Goal: Task Accomplishment & Management: Complete application form

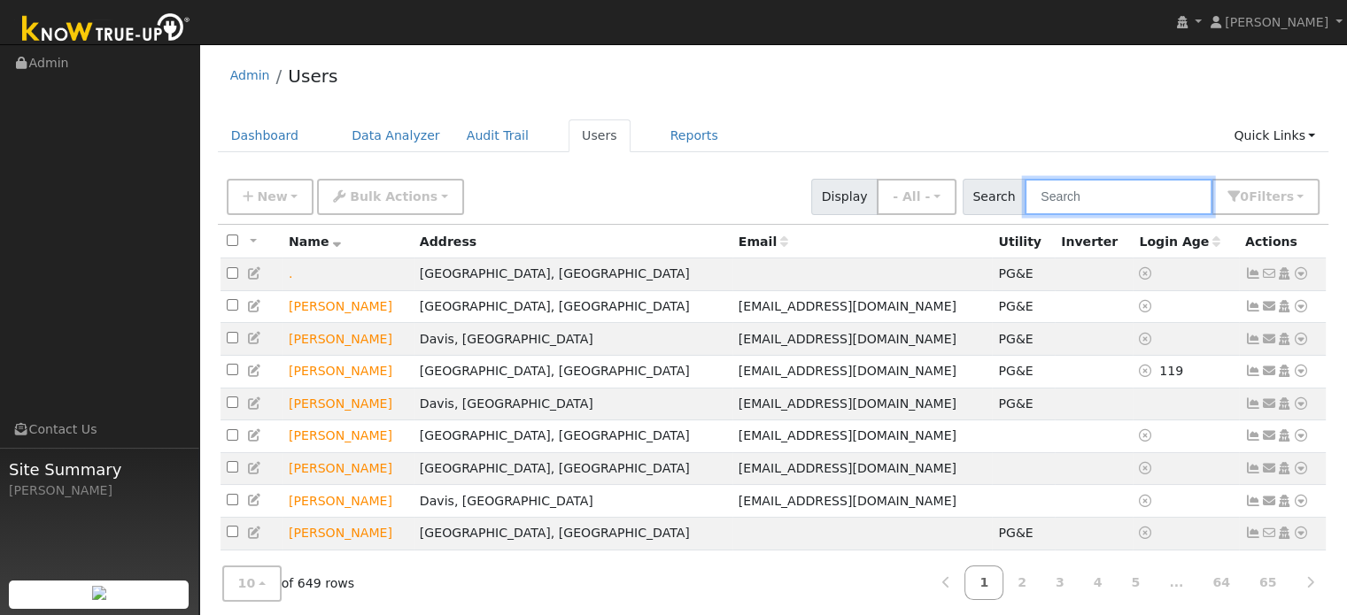
drag, startPoint x: 1073, startPoint y: 202, endPoint x: 1038, endPoint y: 141, distance: 70.6
click at [1072, 200] on input "text" at bounding box center [1118, 197] width 188 height 36
click at [1250, 133] on link "Quick Links" at bounding box center [1274, 136] width 108 height 33
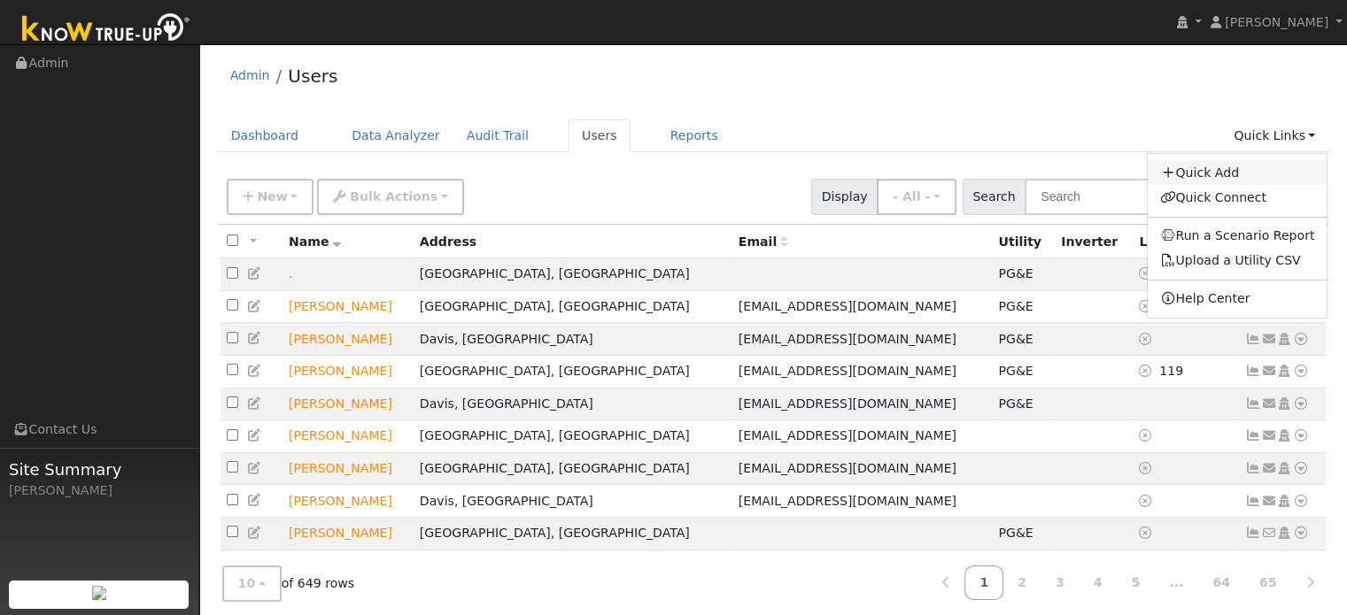
click at [1229, 174] on link "Quick Add" at bounding box center [1237, 172] width 180 height 25
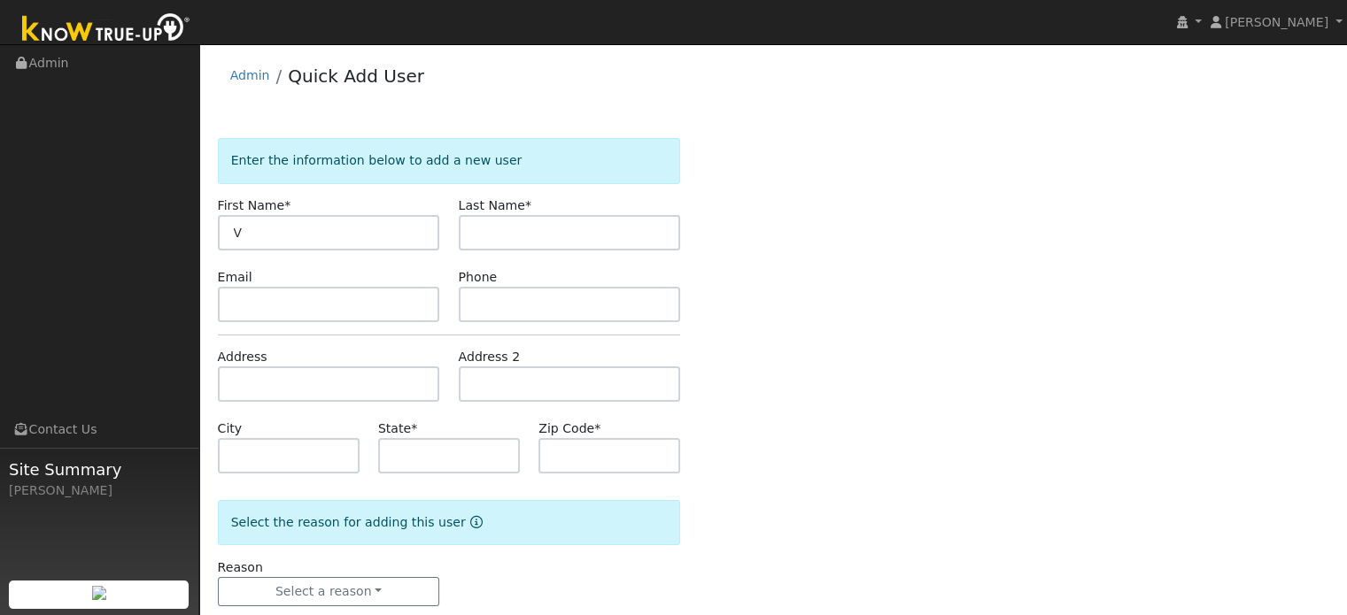
click at [368, 236] on input "V" at bounding box center [329, 232] width 222 height 35
type input "[PERSON_NAME]"
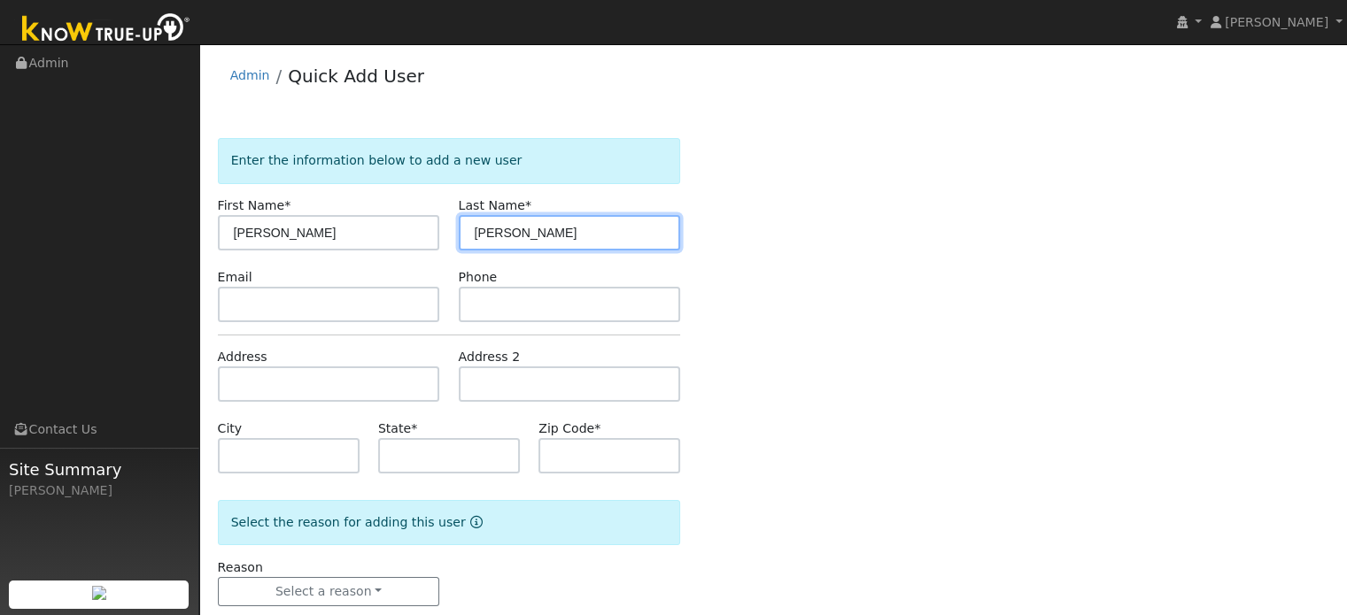
type input "[PERSON_NAME]"
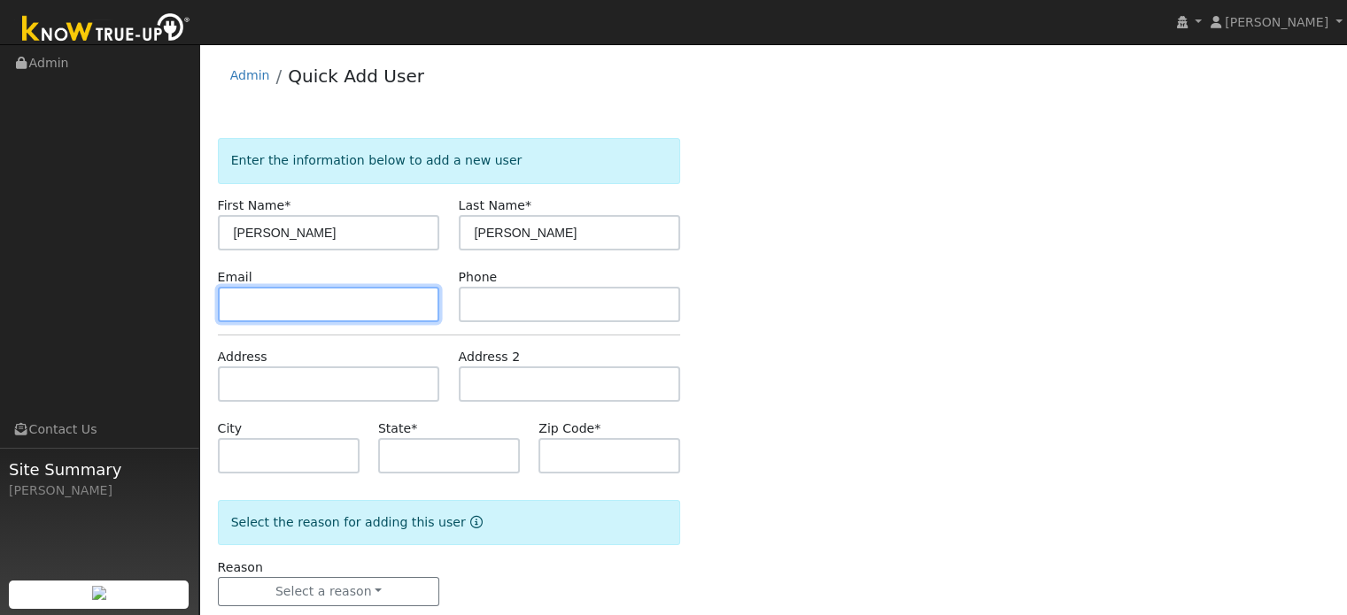
click at [297, 295] on input "text" at bounding box center [329, 304] width 222 height 35
click at [321, 307] on input "text" at bounding box center [329, 304] width 222 height 35
paste input "[EMAIL_ADDRESS][DOMAIN_NAME]"
type input "[EMAIL_ADDRESS][DOMAIN_NAME]"
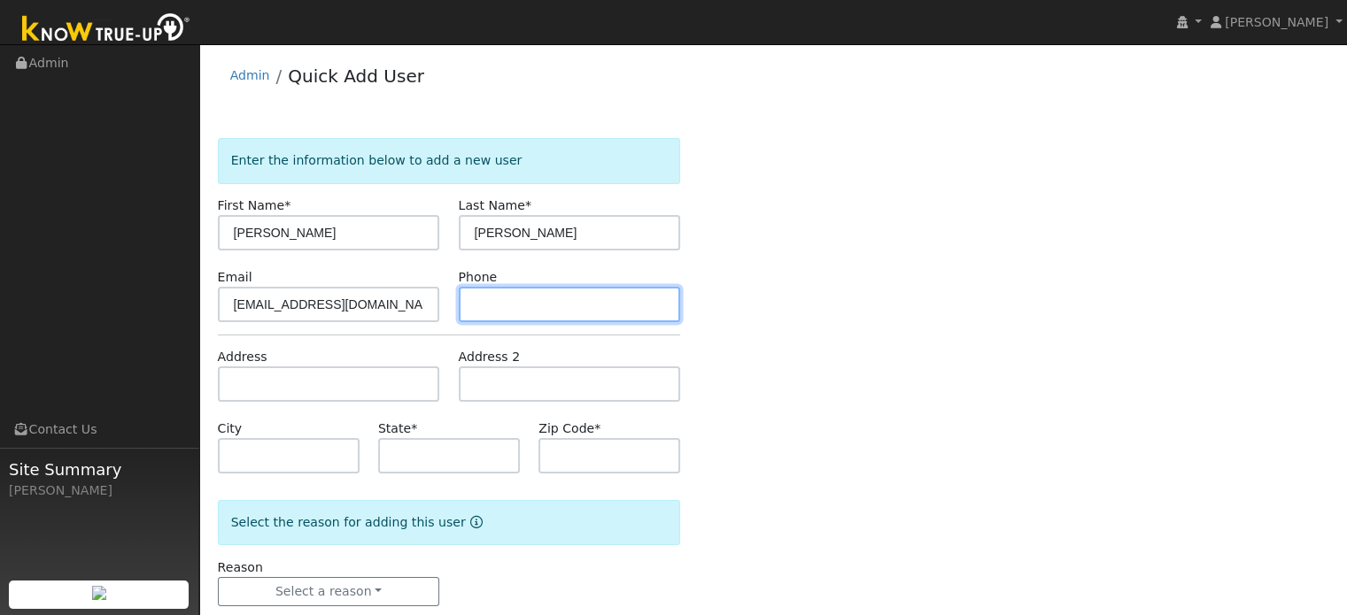
click at [500, 307] on input "text" at bounding box center [570, 304] width 222 height 35
type input "[PHONE_NUMBER]"
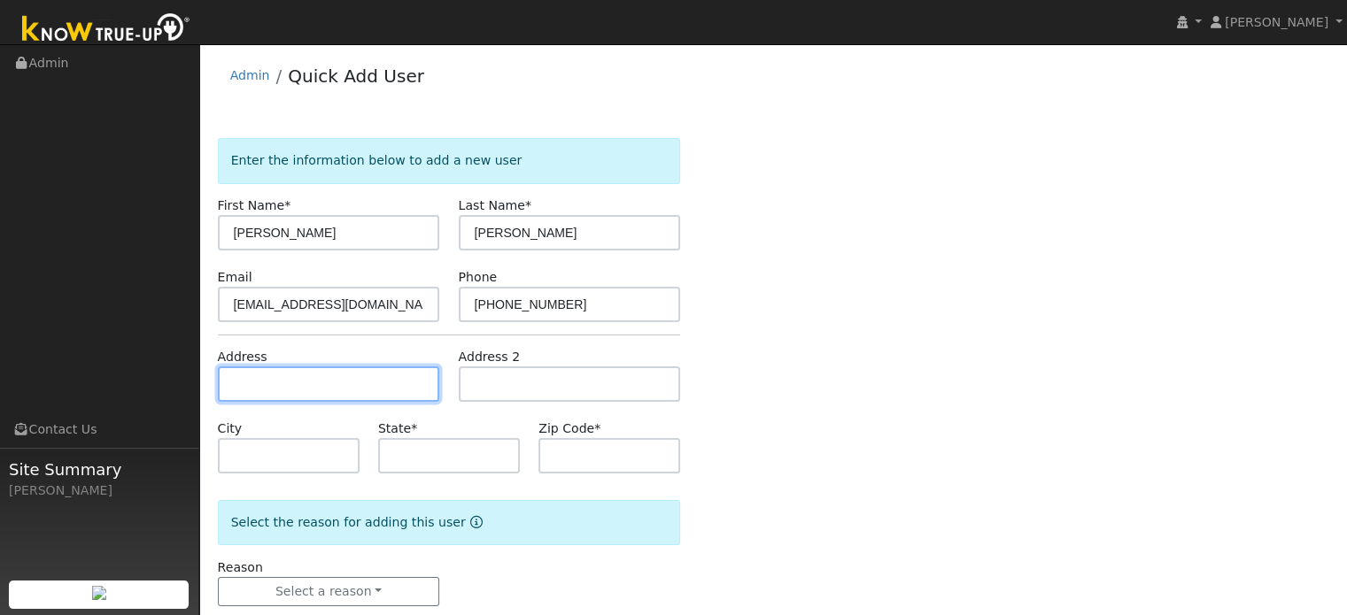
click at [333, 375] on input "text" at bounding box center [329, 384] width 222 height 35
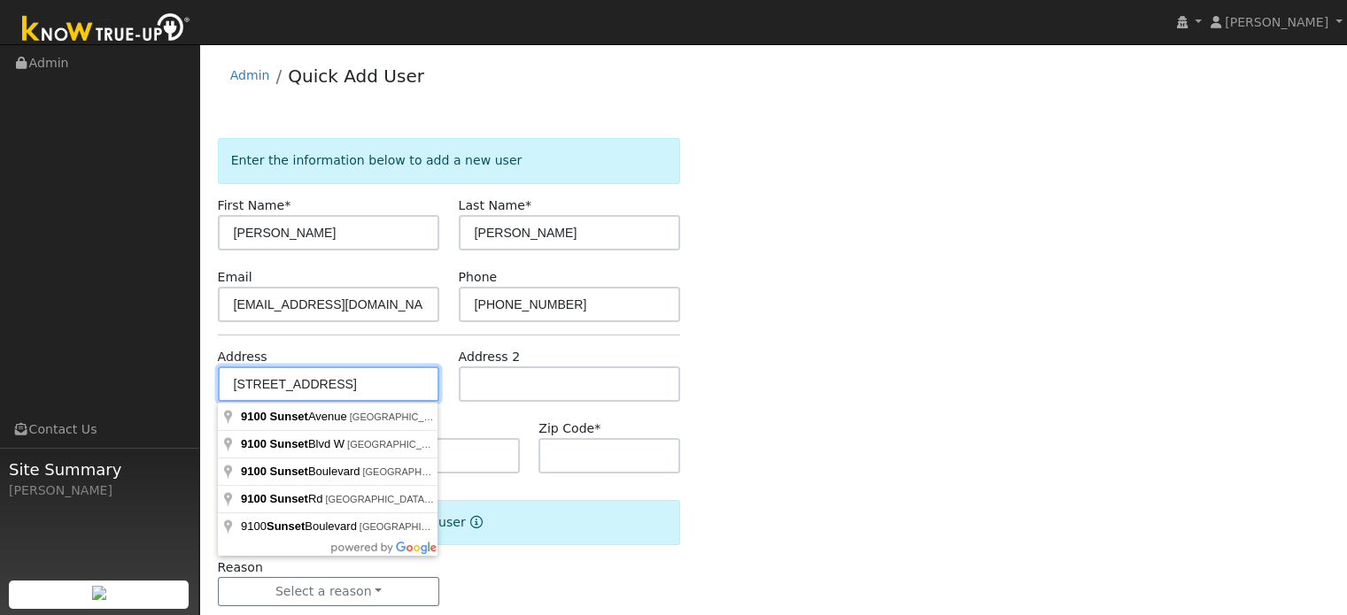
type input "[STREET_ADDRESS]"
type input "[GEOGRAPHIC_DATA]"
type input "CA"
type input "95628"
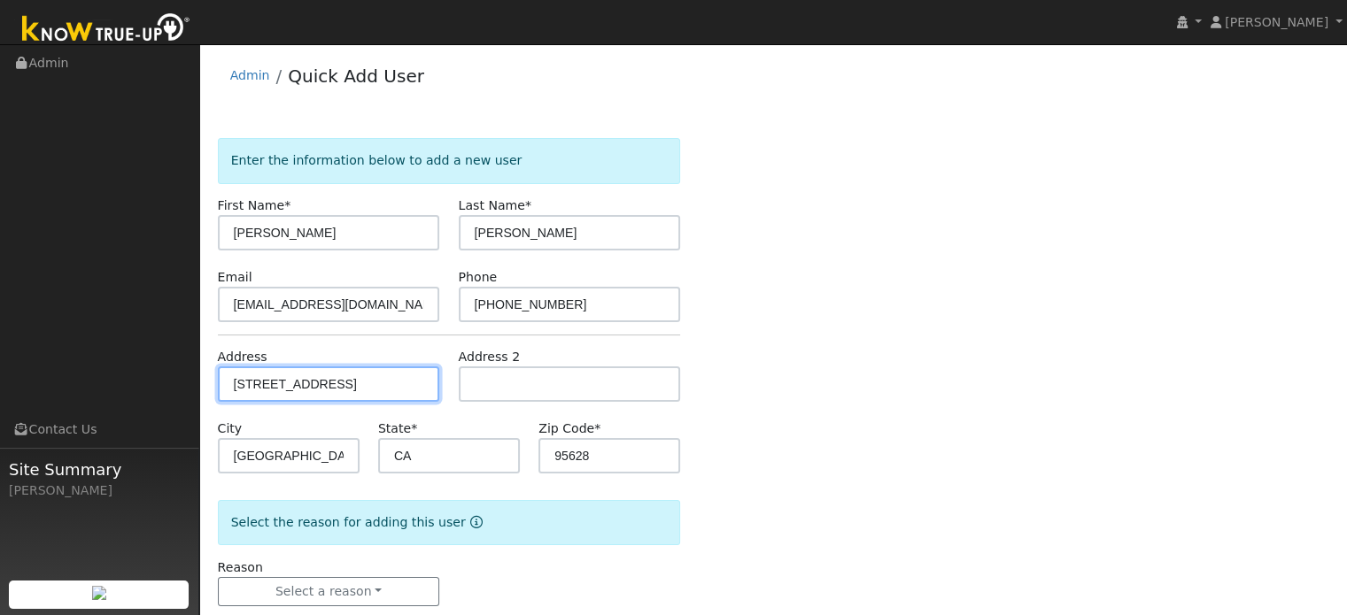
scroll to position [35, 0]
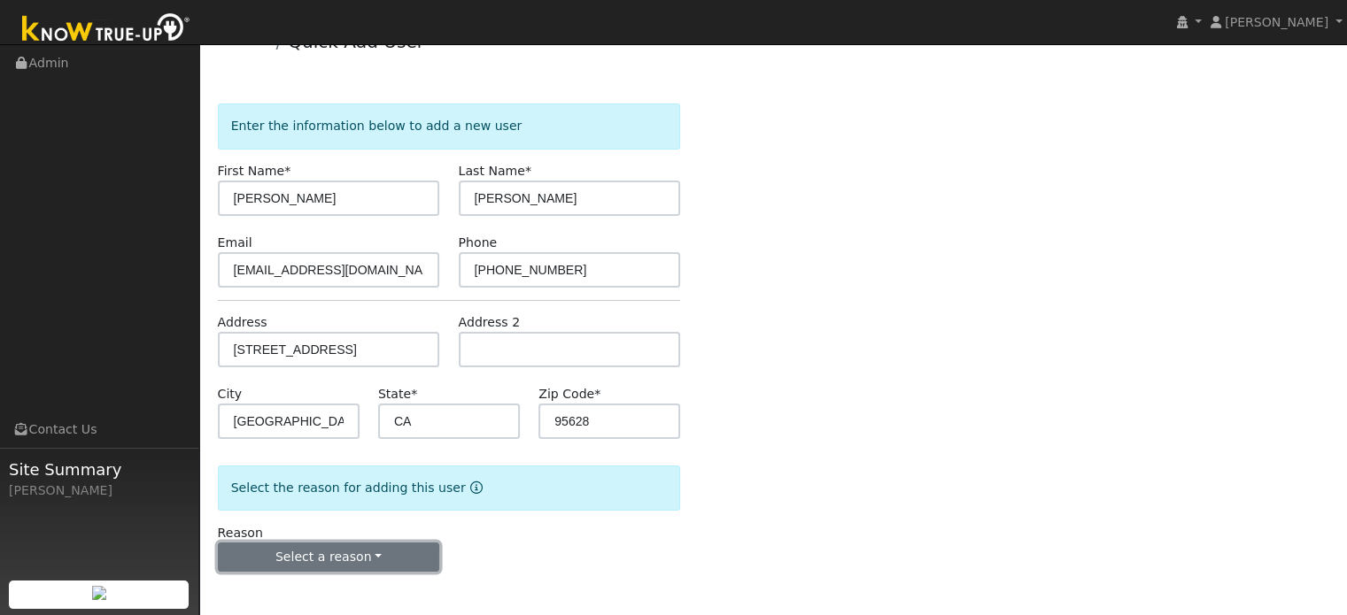
click at [309, 559] on button "Select a reason" at bounding box center [329, 558] width 222 height 30
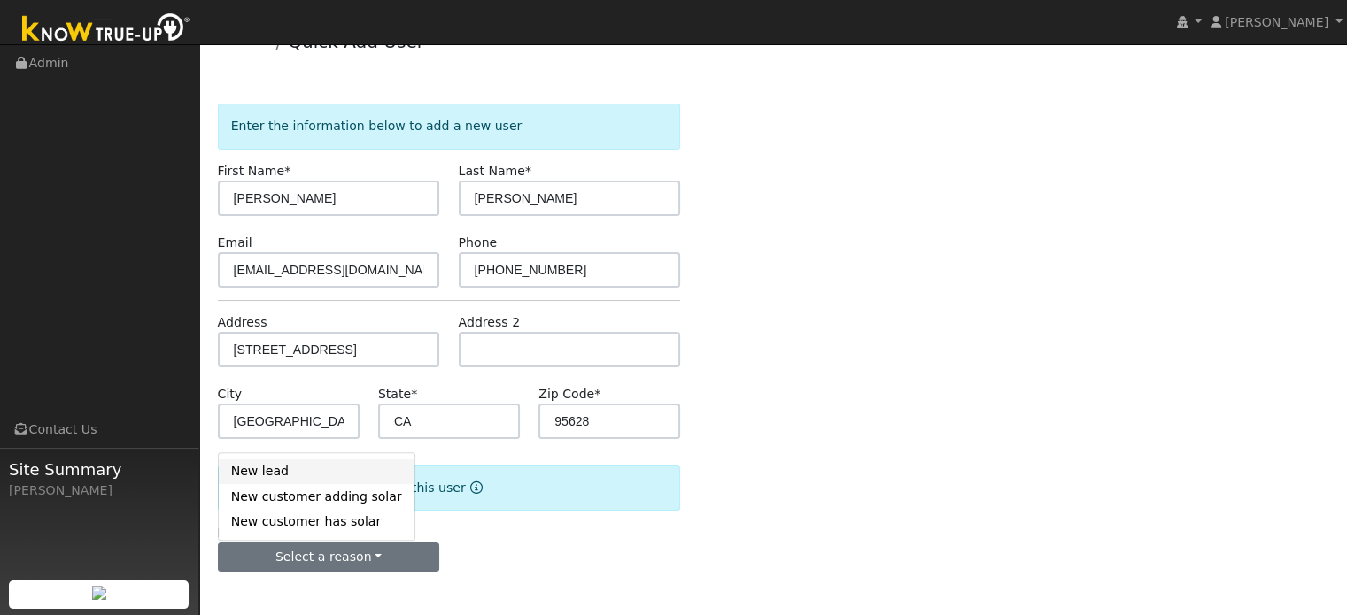
click at [292, 476] on link "New lead" at bounding box center [317, 472] width 196 height 25
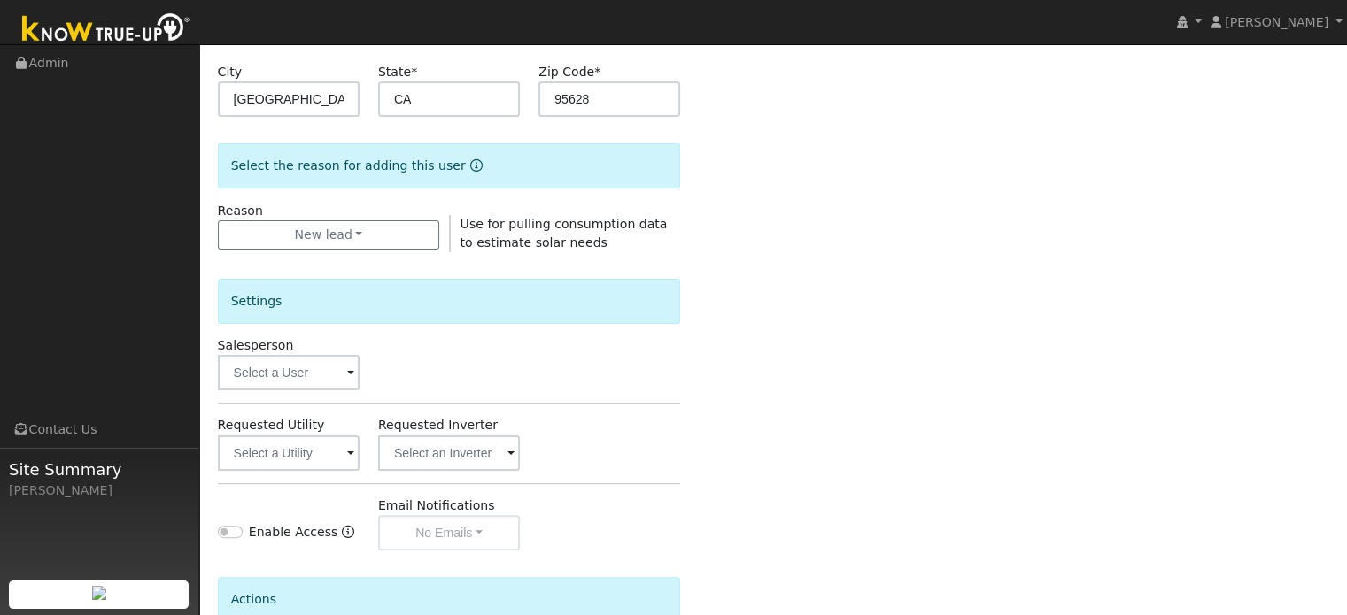
scroll to position [477, 0]
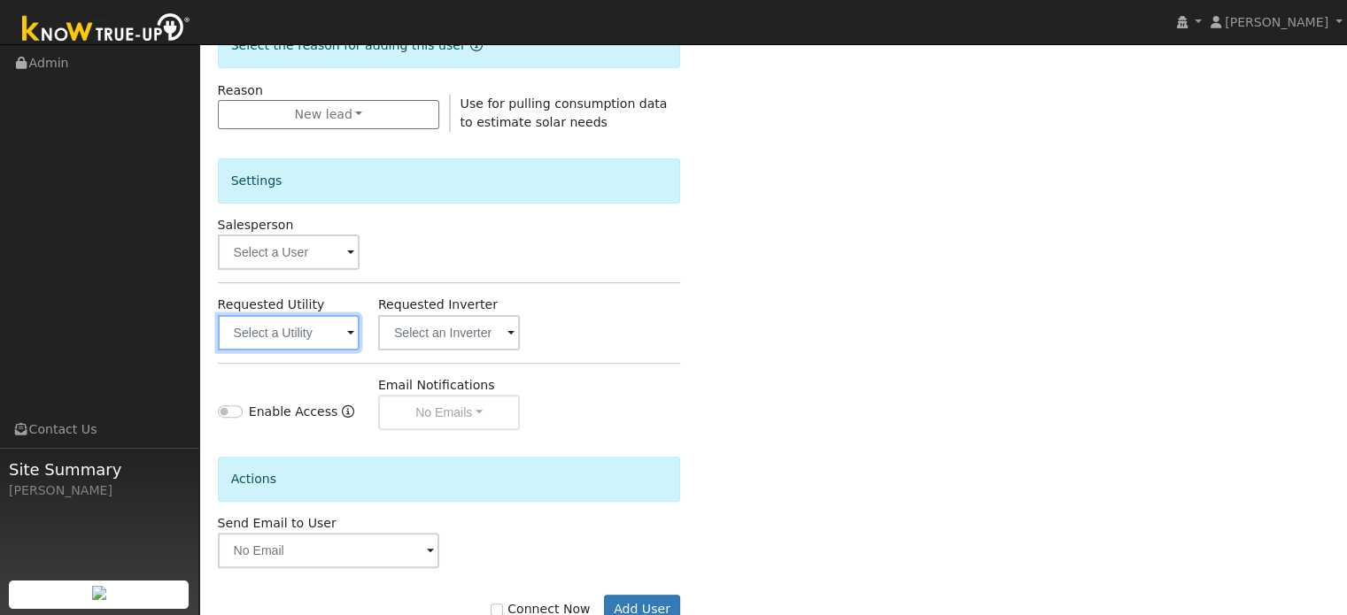
click at [294, 332] on input "text" at bounding box center [289, 332] width 142 height 35
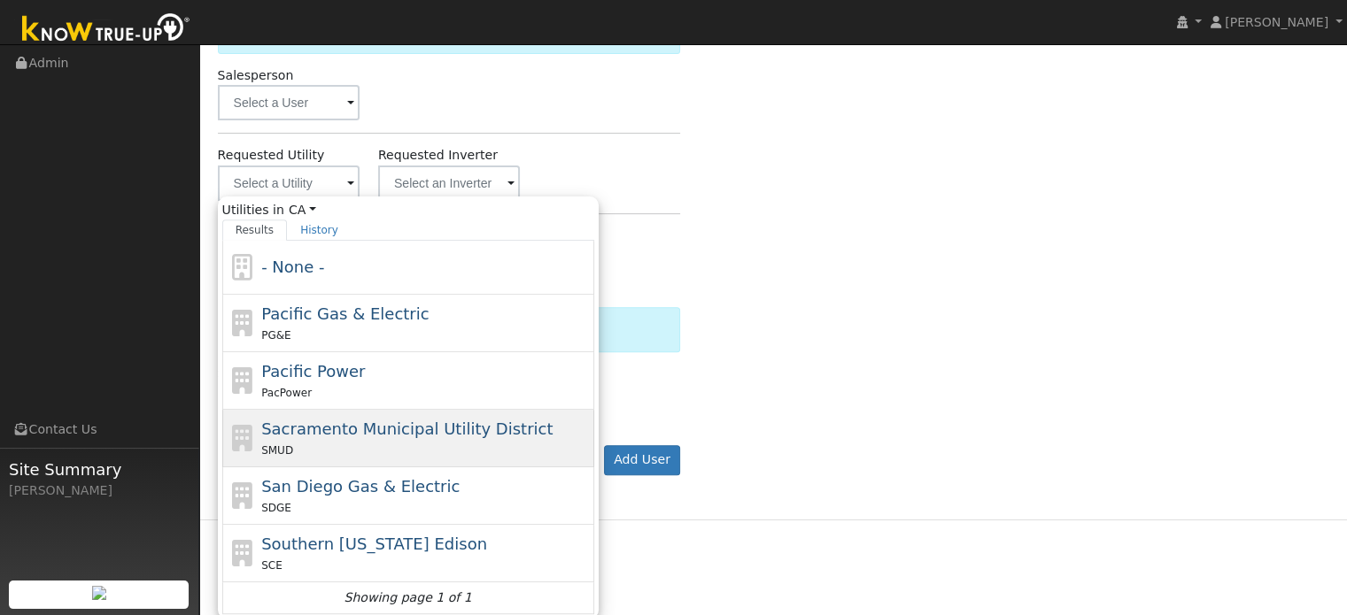
click at [308, 435] on span "Sacramento Municipal Utility District" at bounding box center [406, 429] width 291 height 19
type input "Sacramento Municipal Utility District"
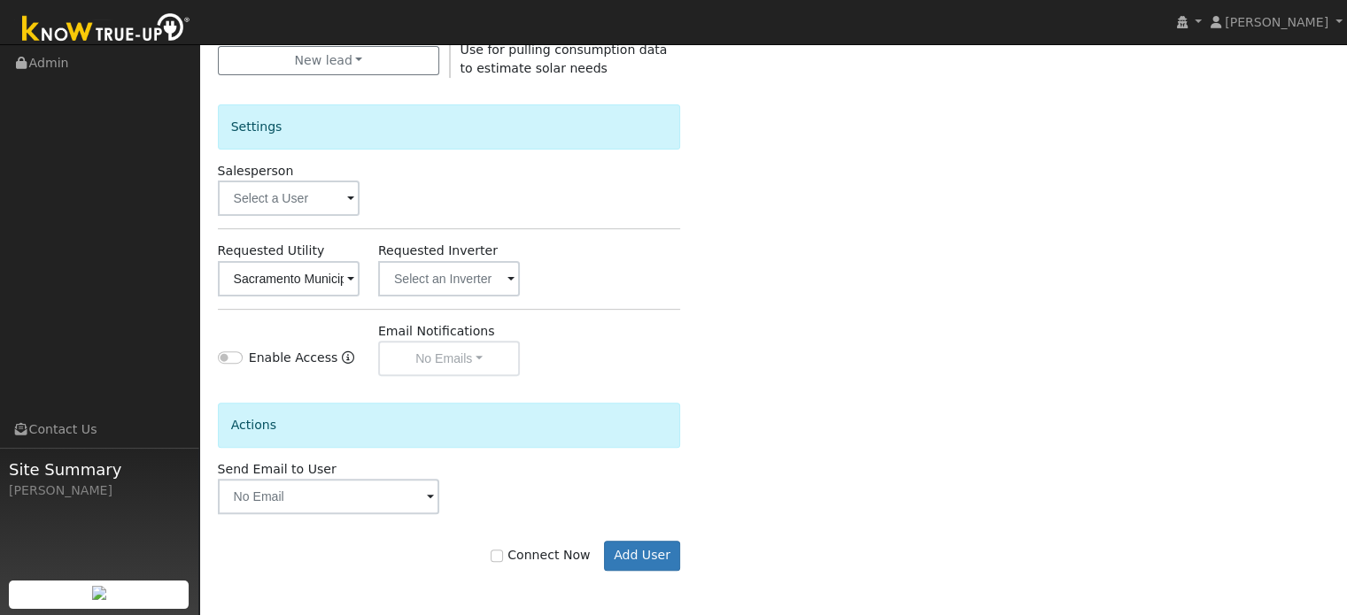
scroll to position [529, 0]
click at [627, 554] on button "Add User" at bounding box center [642, 559] width 77 height 30
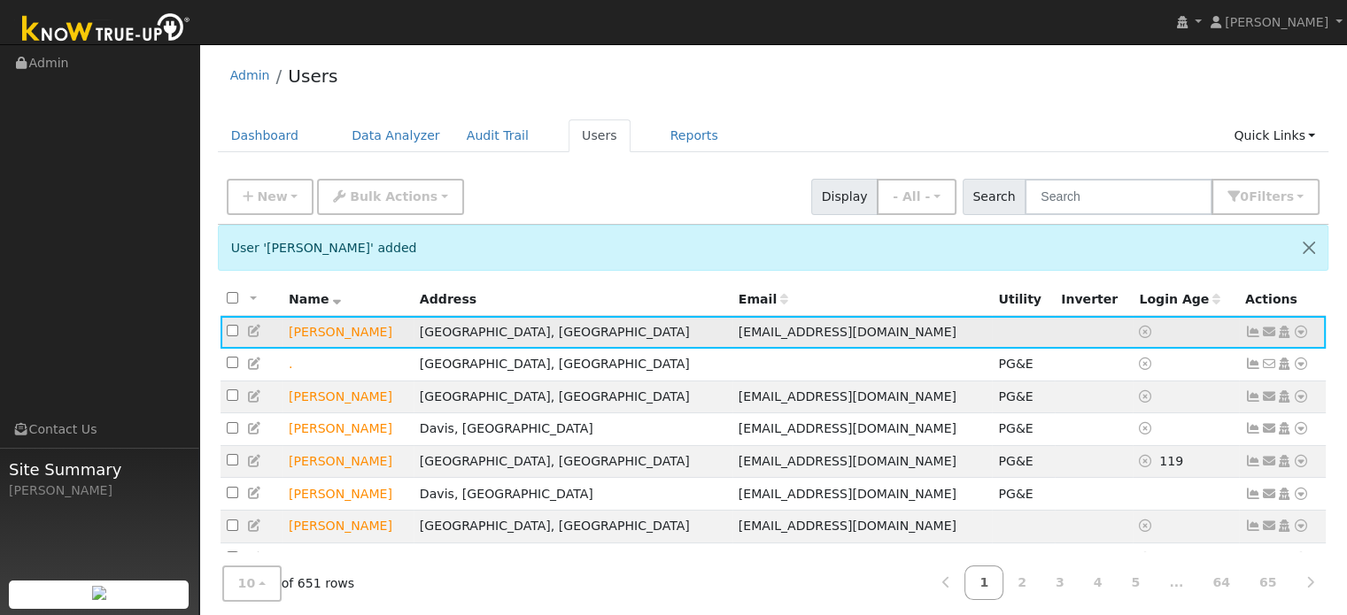
click at [1298, 331] on icon at bounding box center [1301, 332] width 16 height 12
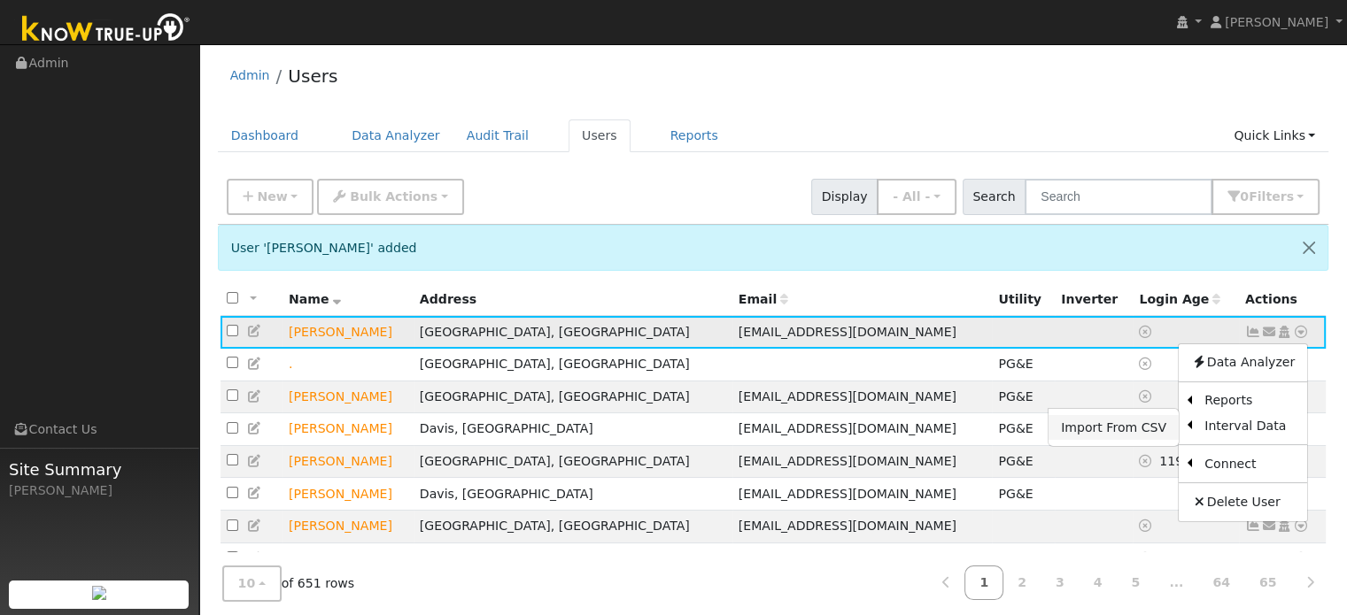
click at [1136, 429] on link "Import From CSV" at bounding box center [1113, 427] width 130 height 25
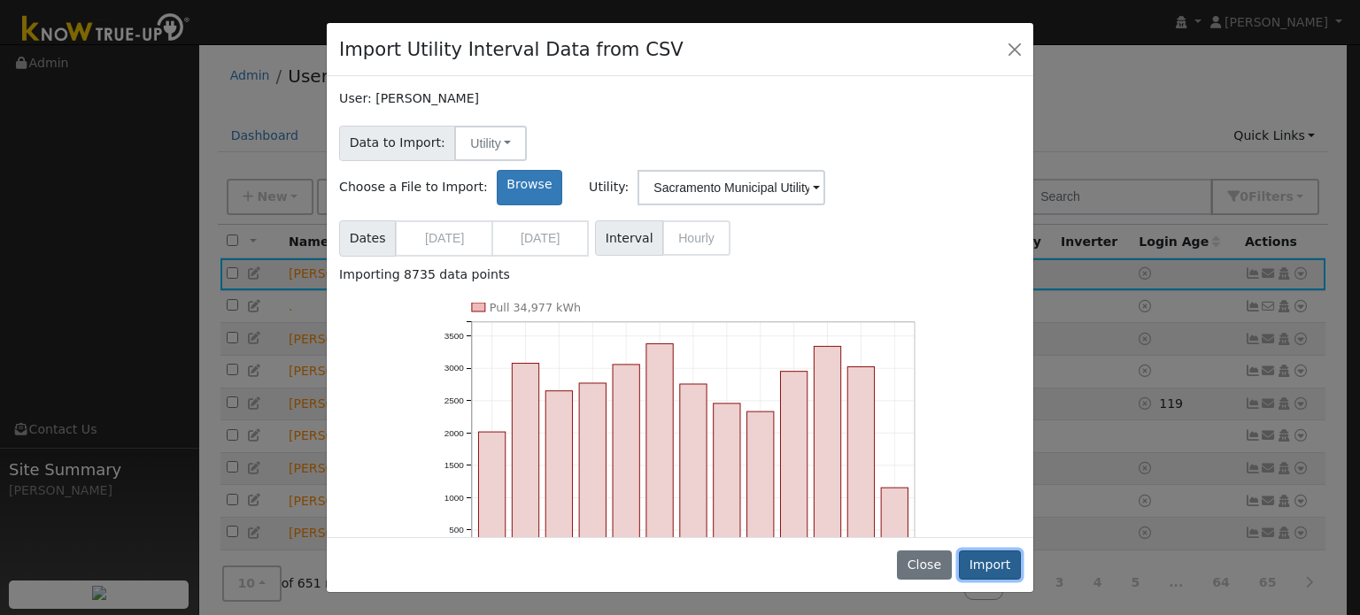
click at [988, 562] on button "Import" at bounding box center [990, 566] width 62 height 30
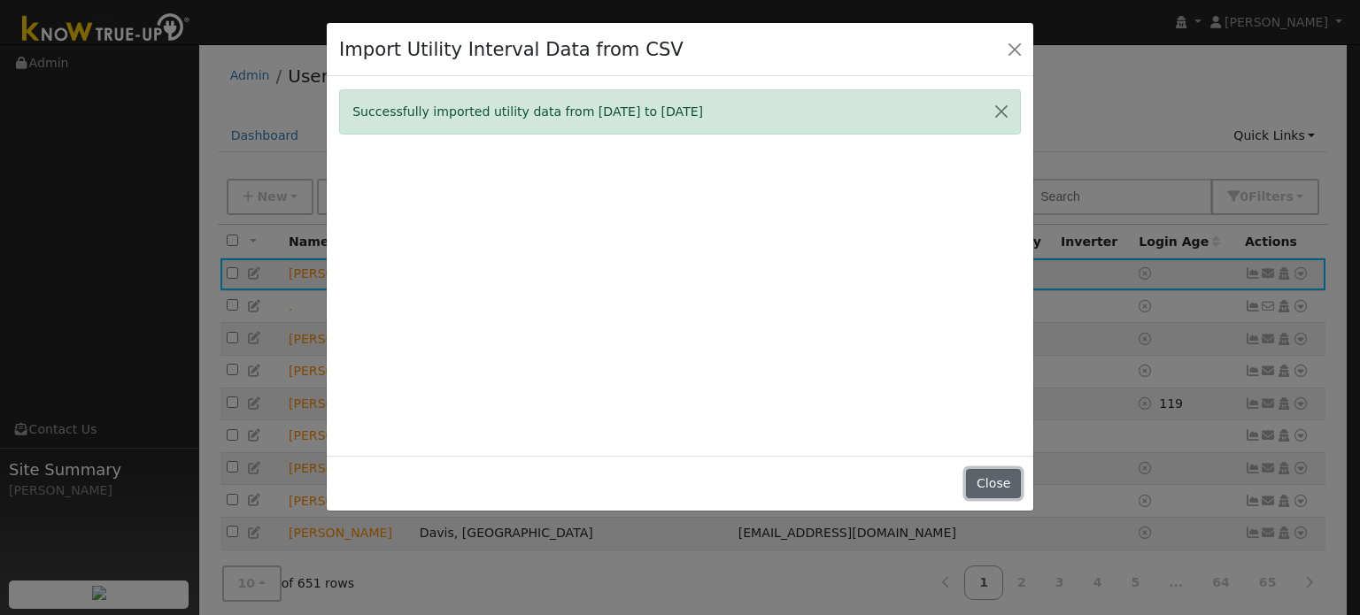
click at [986, 484] on button "Close" at bounding box center [993, 484] width 54 height 30
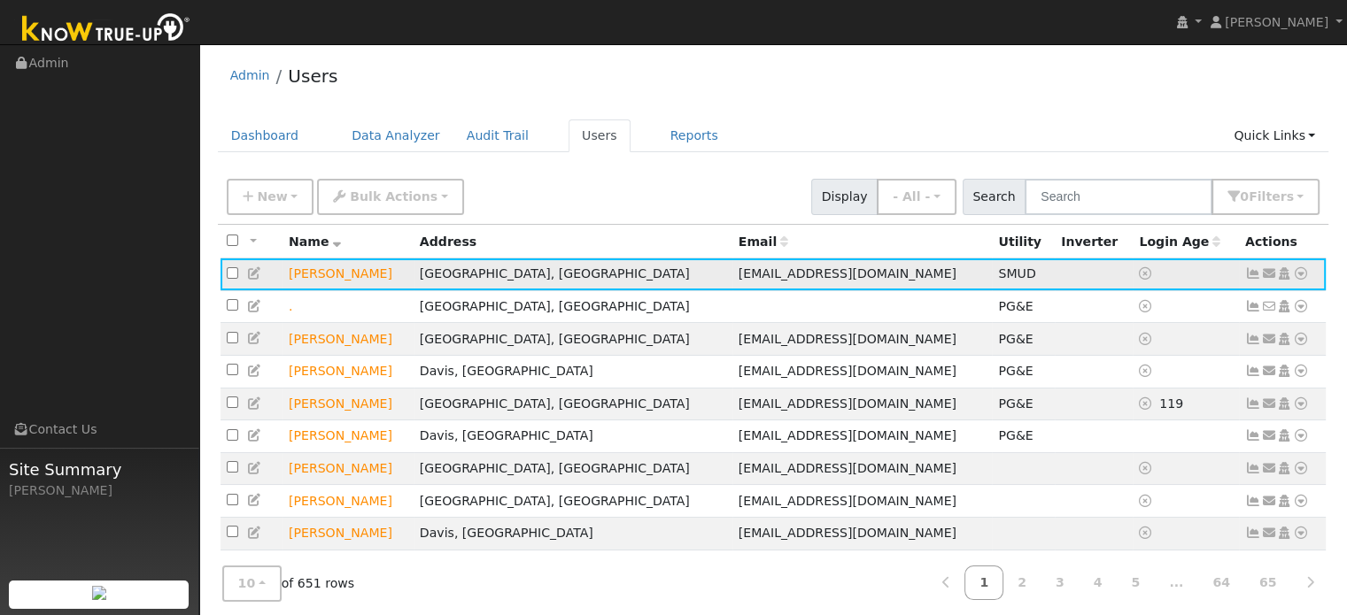
click at [1295, 280] on icon at bounding box center [1301, 273] width 16 height 12
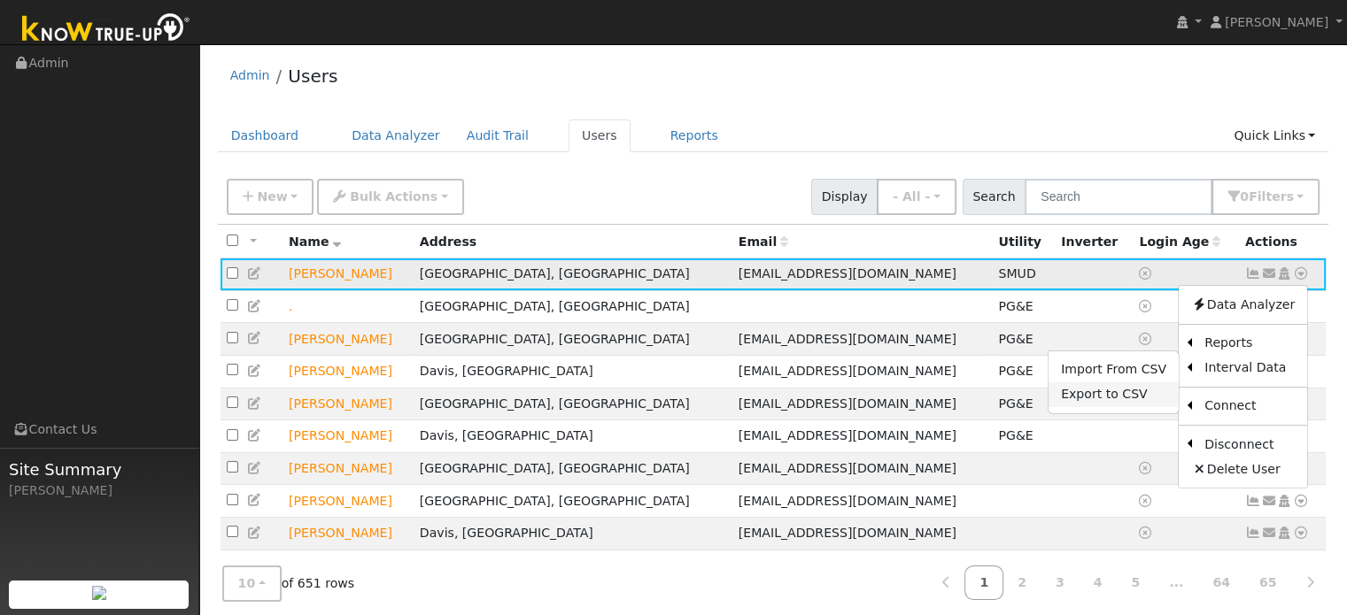
click at [1125, 392] on link "Export to CSV" at bounding box center [1113, 394] width 130 height 25
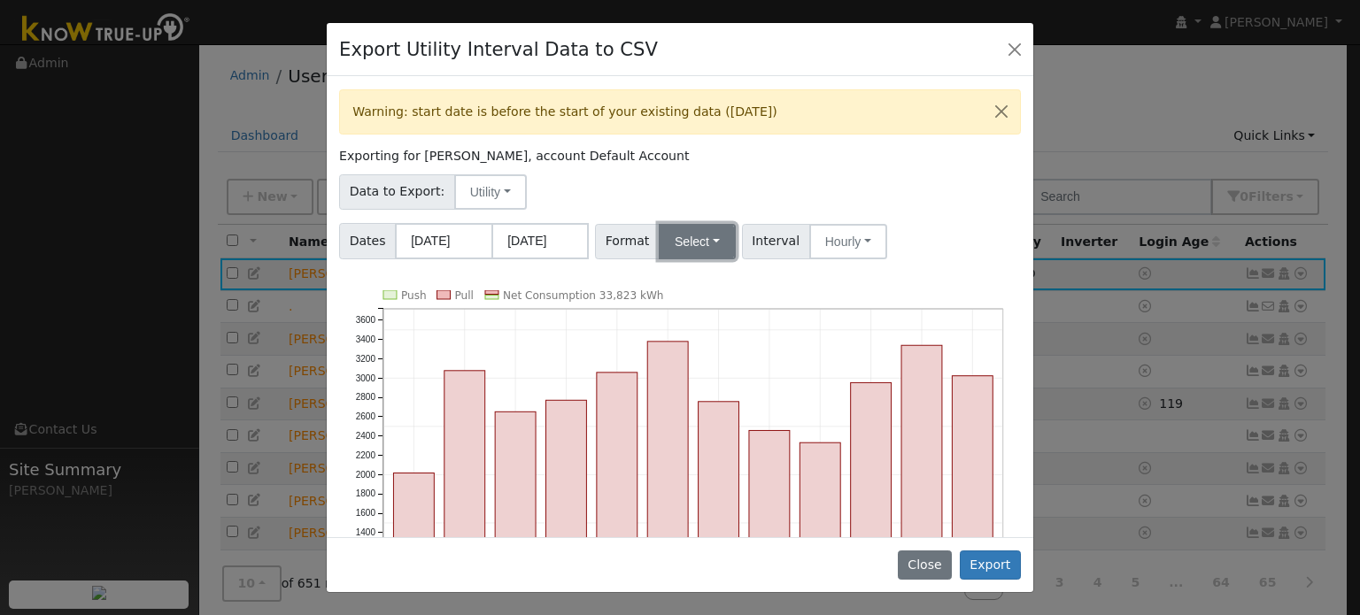
click at [698, 251] on button "Select" at bounding box center [697, 241] width 77 height 35
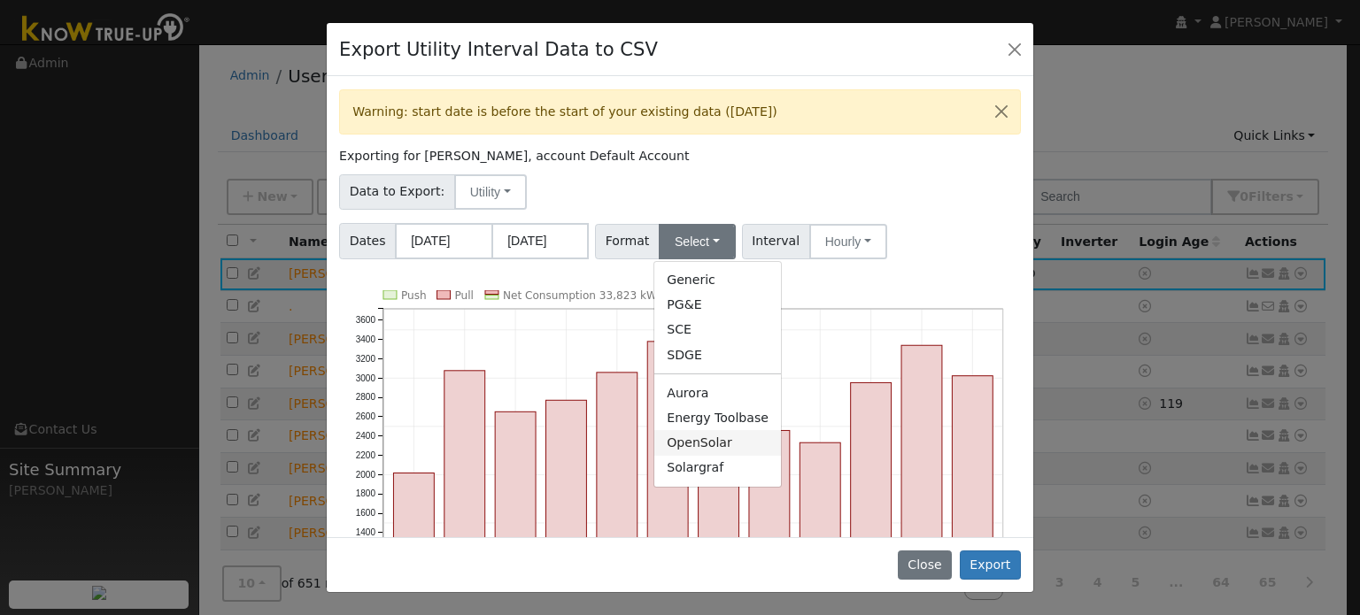
click at [683, 437] on link "OpenSolar" at bounding box center [717, 442] width 127 height 25
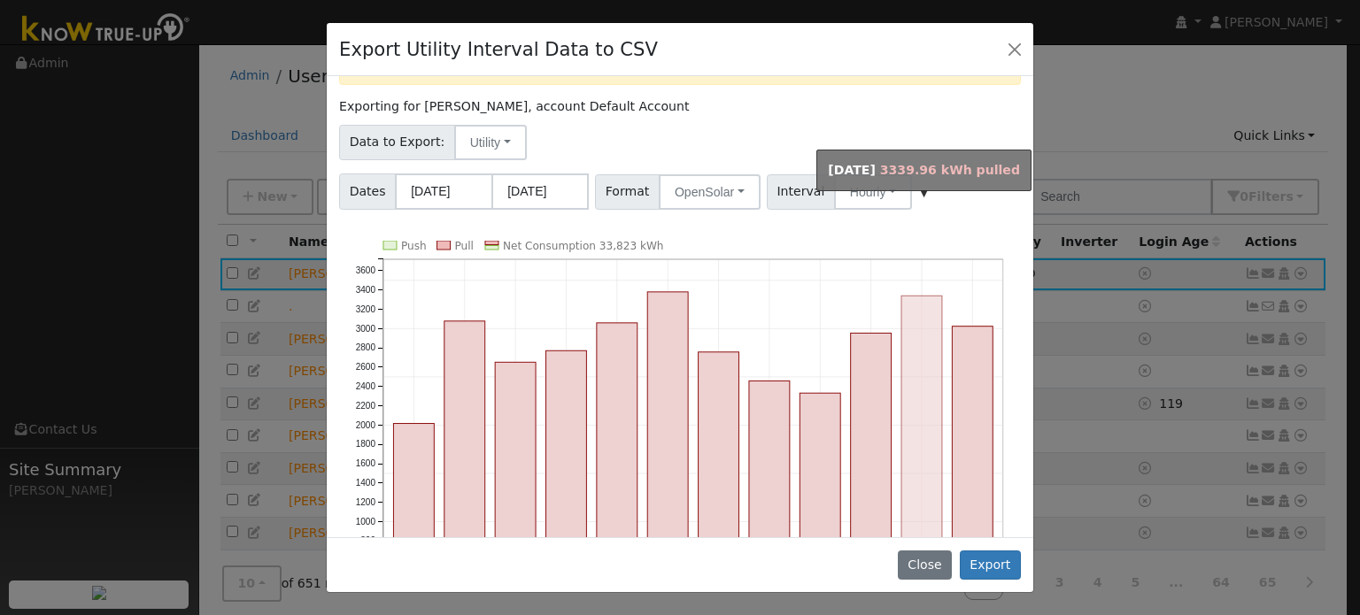
scroll to position [177, 0]
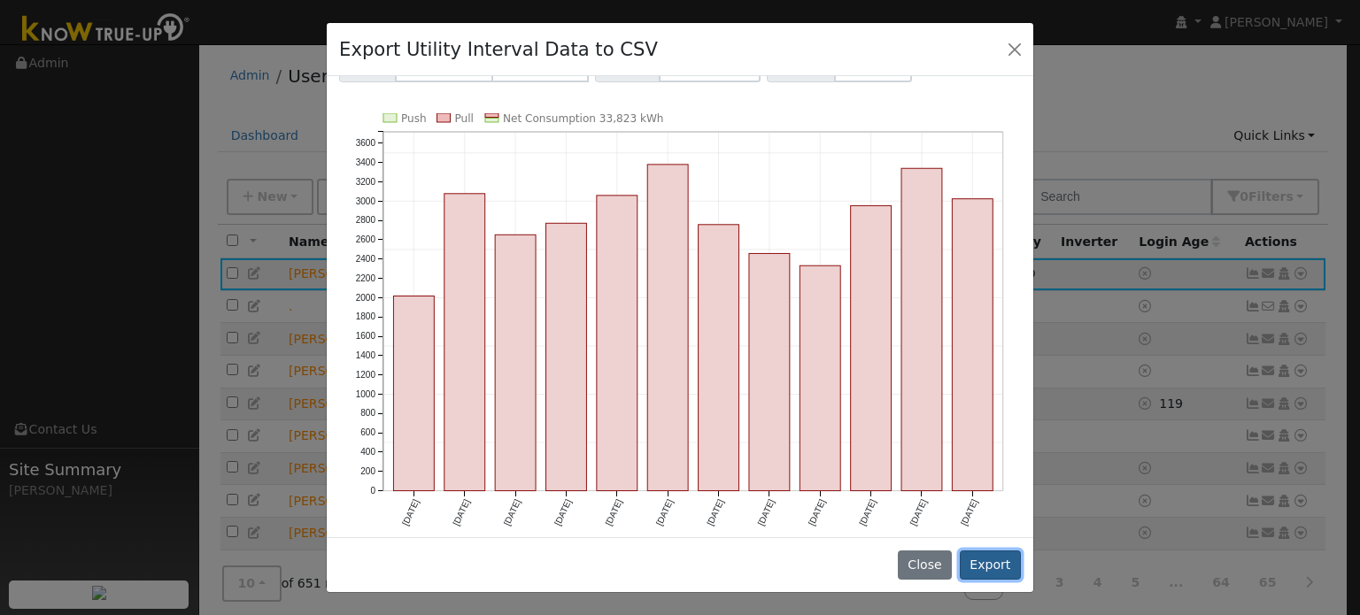
click at [984, 562] on button "Export" at bounding box center [990, 566] width 61 height 30
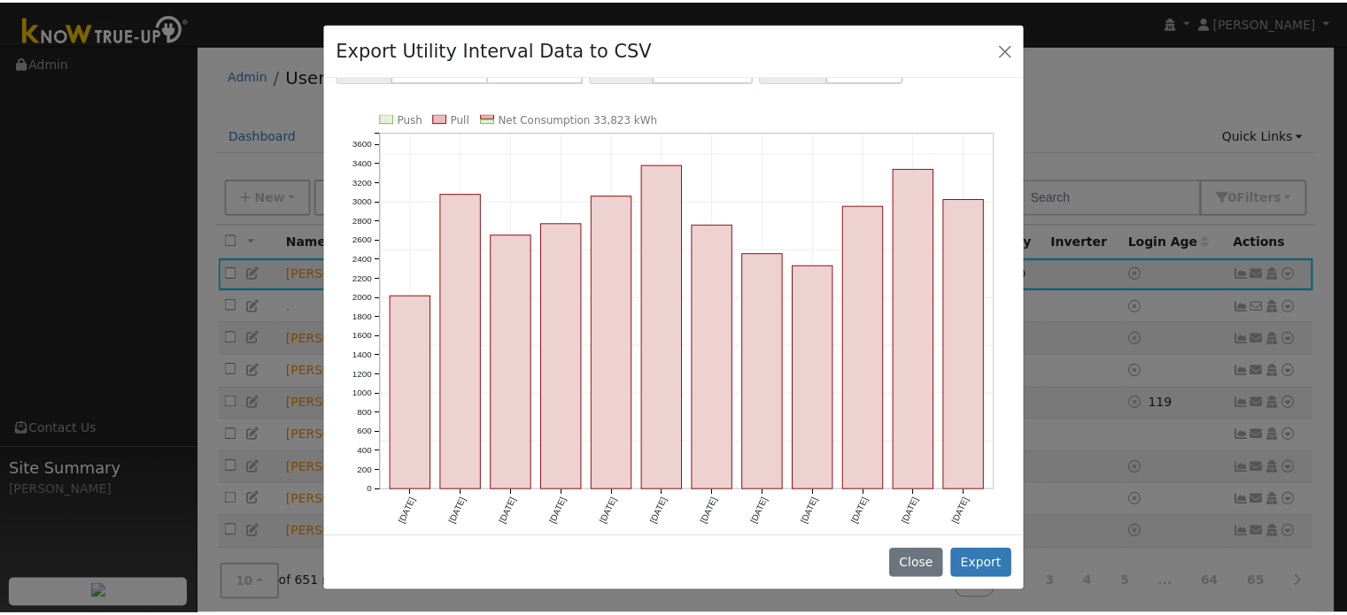
scroll to position [0, 0]
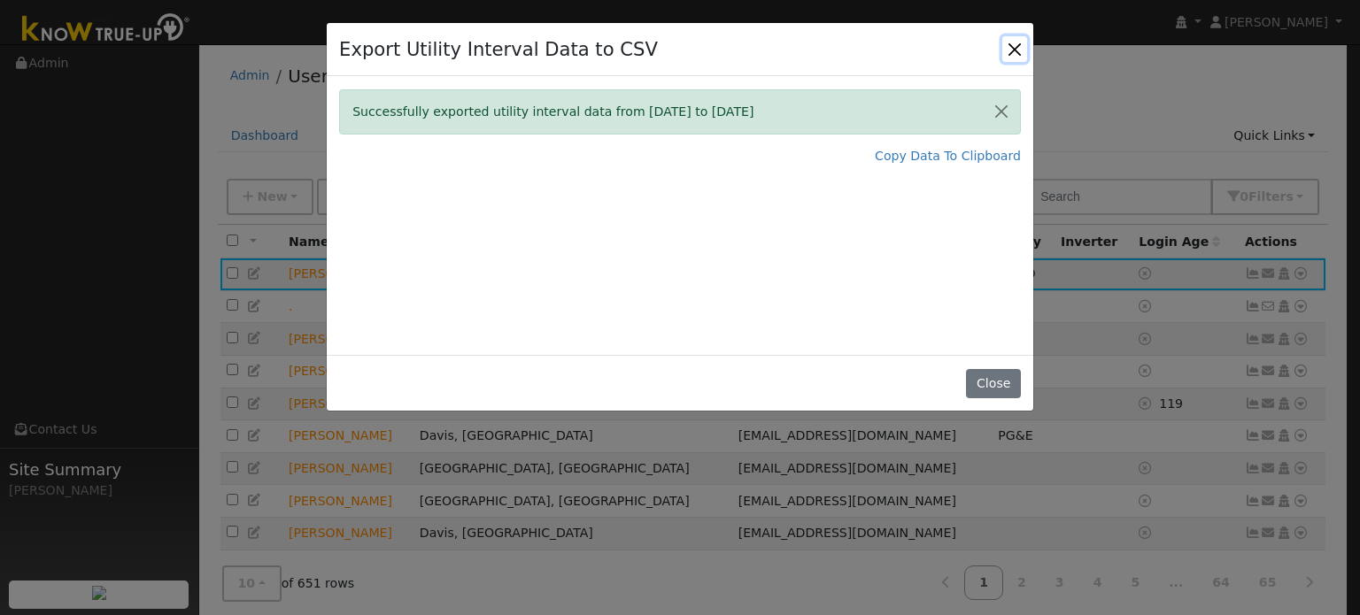
click at [1016, 47] on button "Close" at bounding box center [1014, 48] width 25 height 25
